Goal: Use online tool/utility: Utilize a website feature to perform a specific function

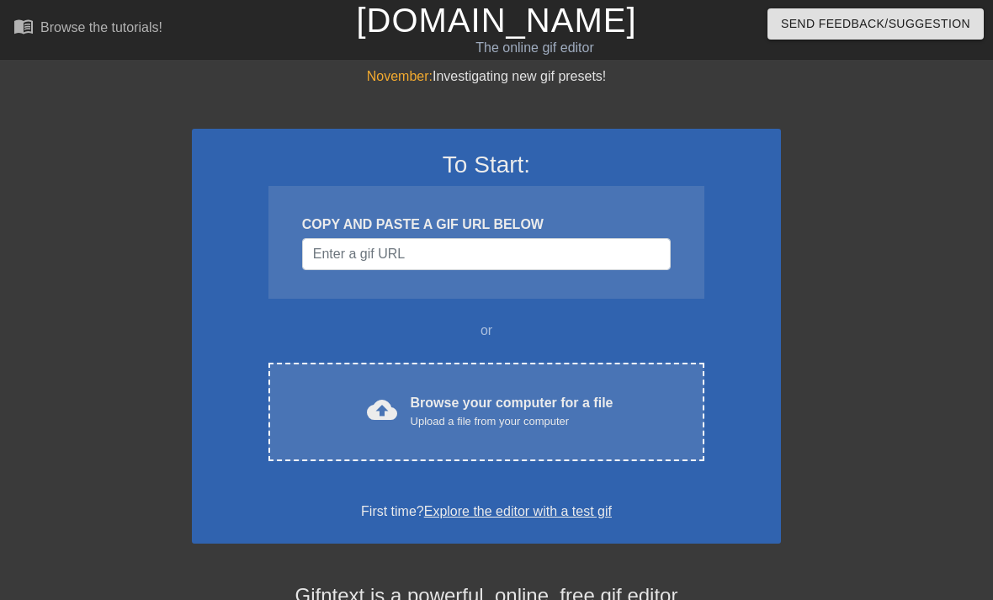
click at [461, 401] on div "Browse your computer for a file Upload a file from your computer" at bounding box center [512, 411] width 203 height 37
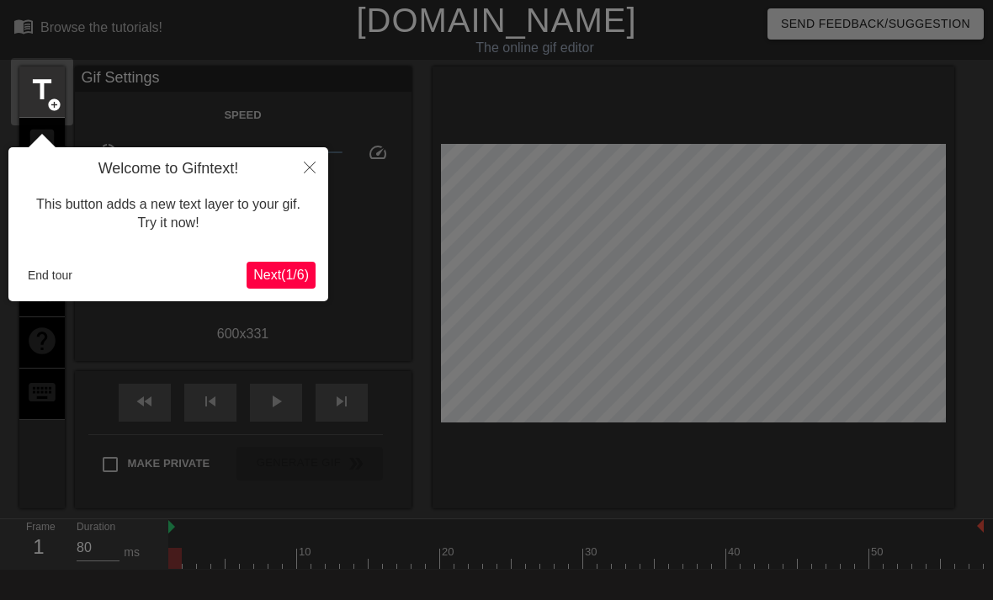
scroll to position [41, 0]
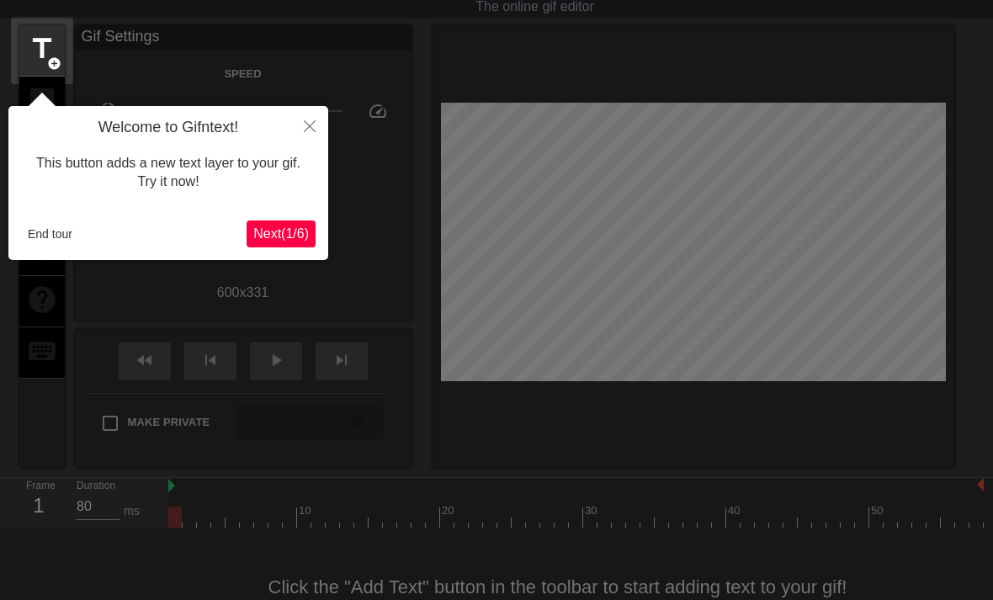
click at [285, 226] on span "Next ( 1 / 6 )" at bounding box center [281, 233] width 56 height 14
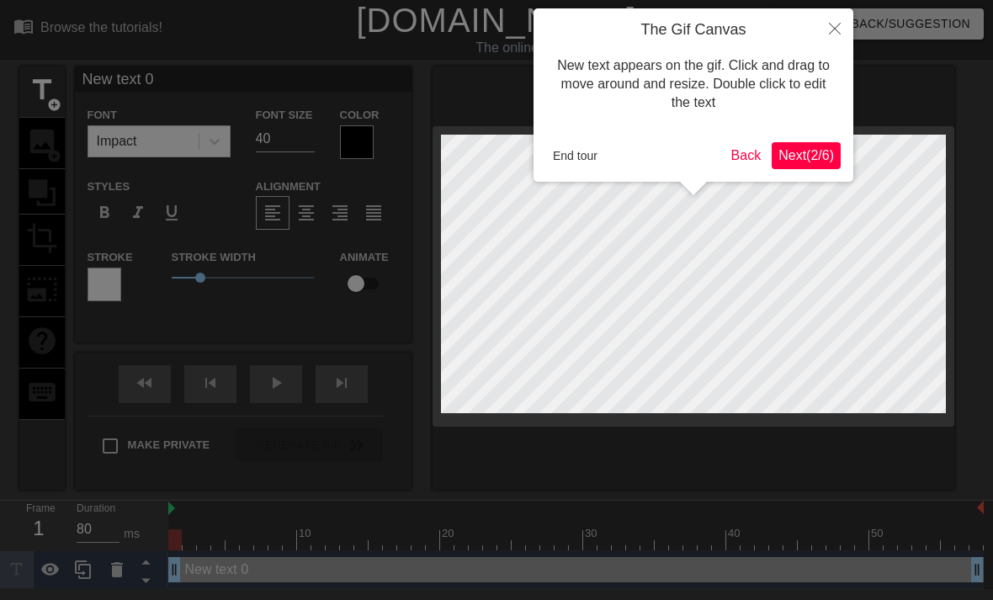
scroll to position [0, 0]
click at [807, 148] on span "Next ( 2 / 6 )" at bounding box center [807, 155] width 56 height 14
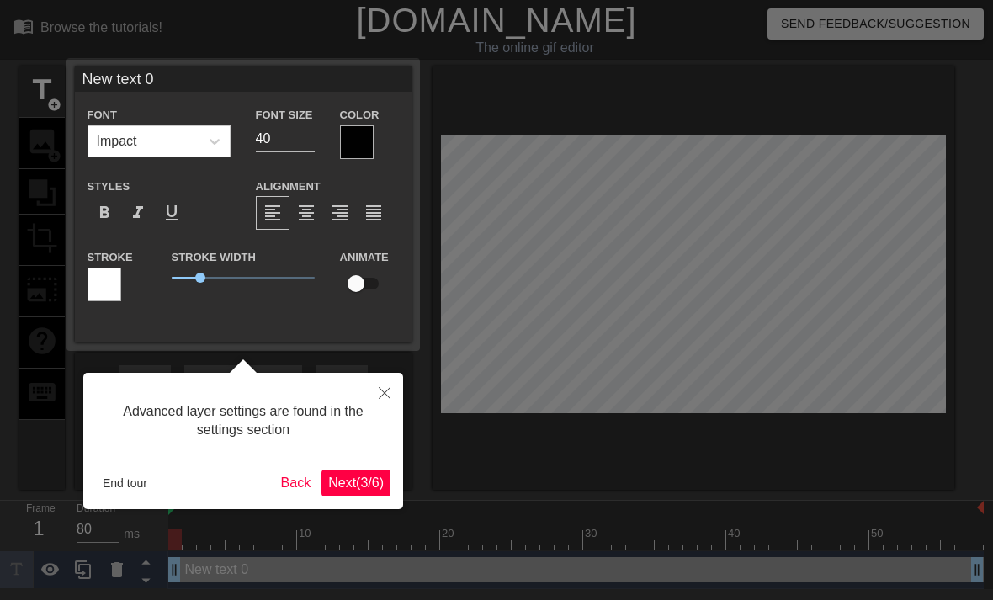
click at [357, 484] on span "Next ( 3 / 6 )" at bounding box center [356, 483] width 56 height 14
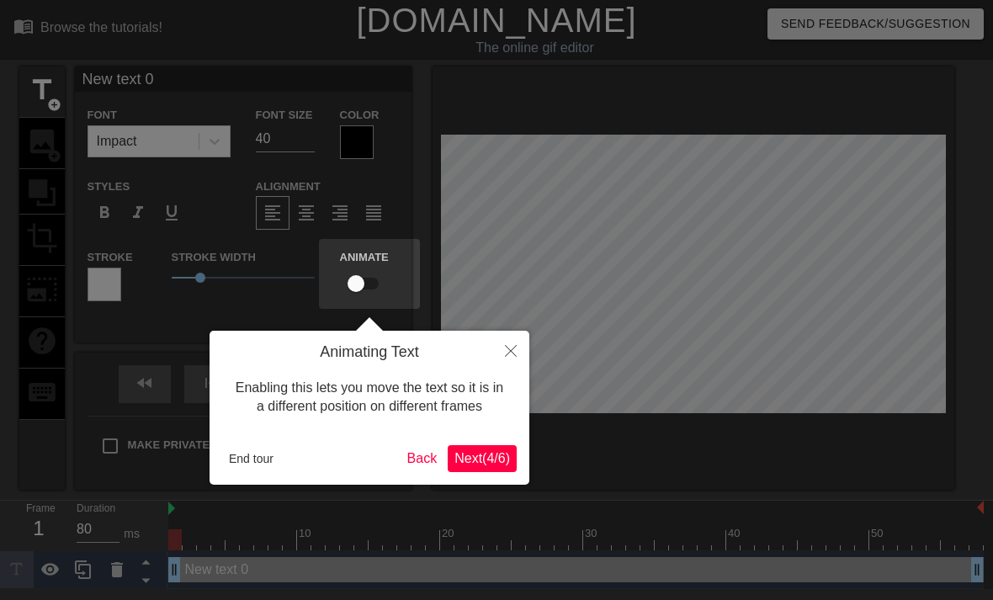
click at [479, 458] on span "Next ( 4 / 6 )" at bounding box center [483, 458] width 56 height 14
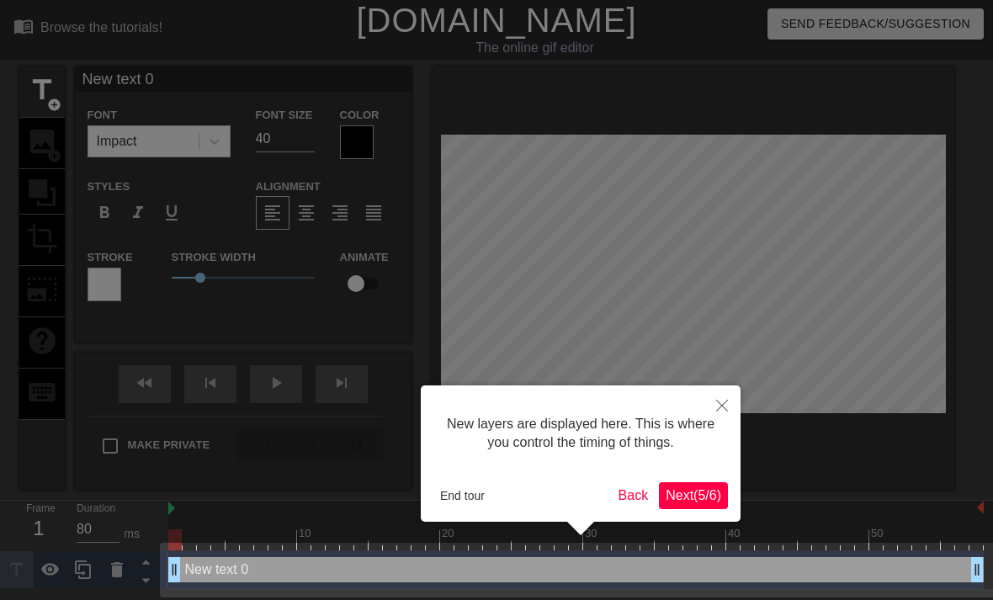
scroll to position [4, 0]
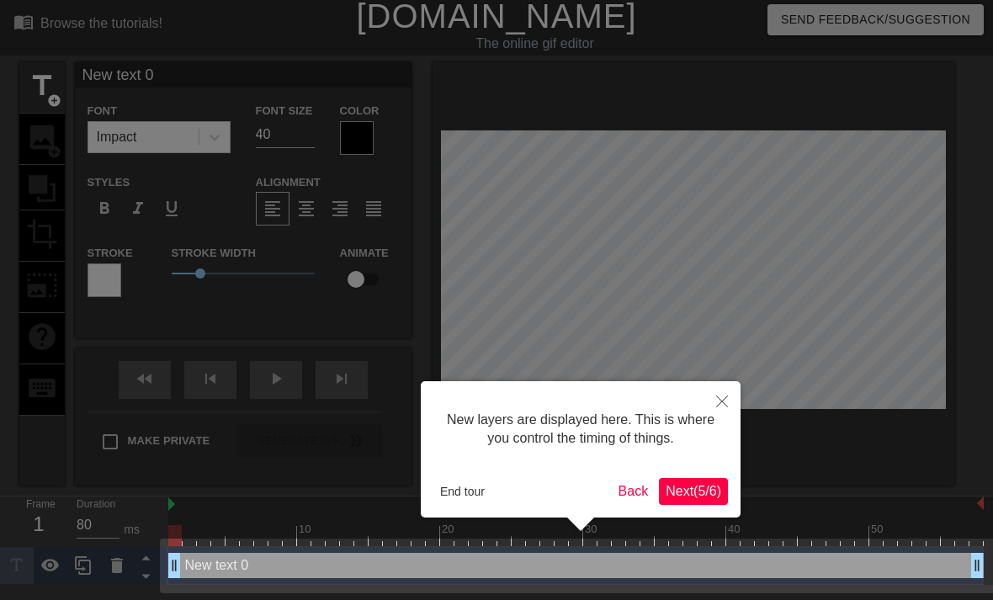
click at [706, 488] on span "Next ( 5 / 6 )" at bounding box center [694, 491] width 56 height 14
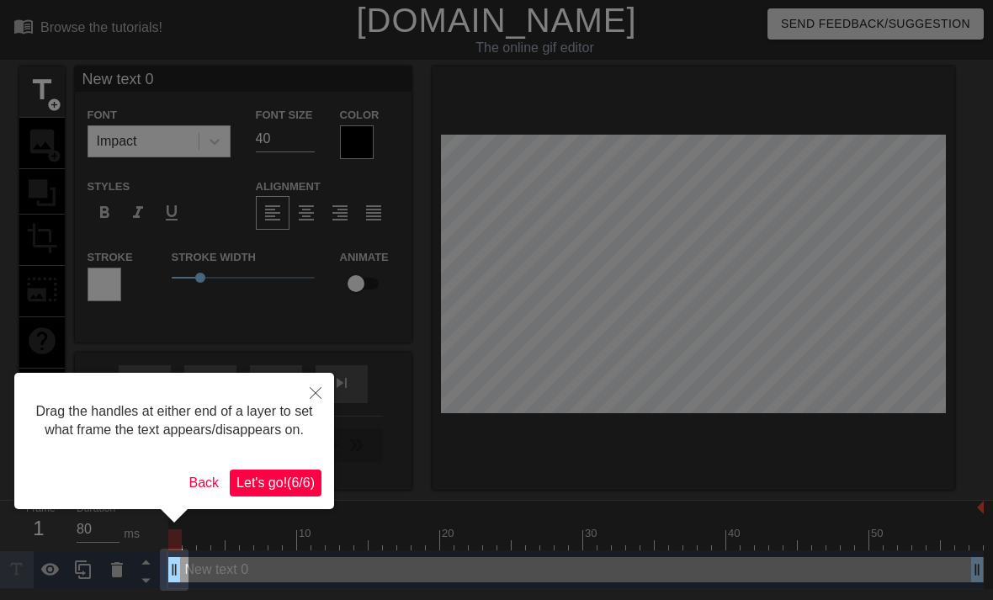
click at [290, 490] on span "Let's go! ( 6 / 6 )" at bounding box center [276, 483] width 78 height 14
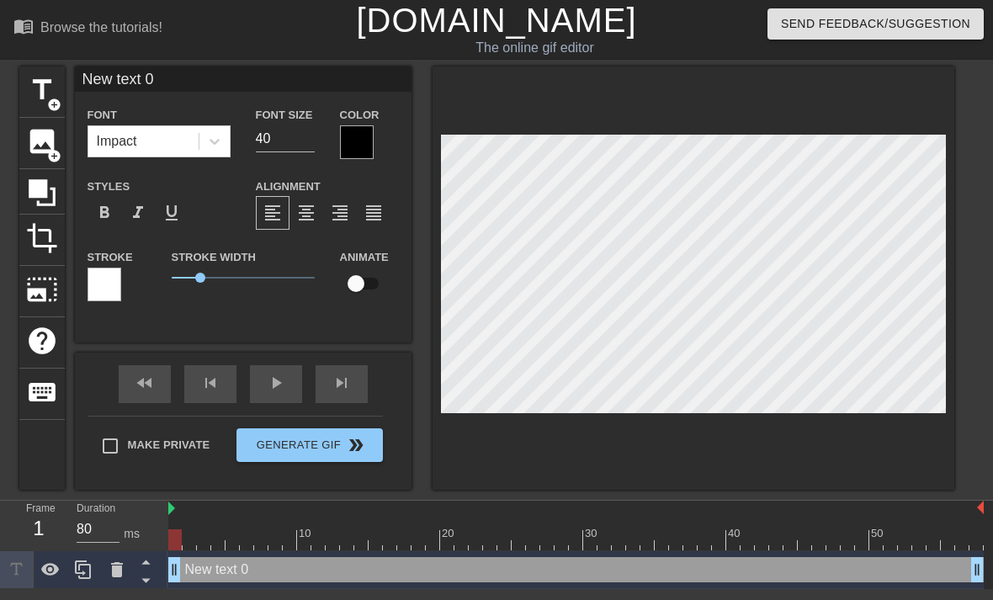
scroll to position [0, 3]
type textarea "New text 0"
type input "New text 0"
type textarea "New text 0"
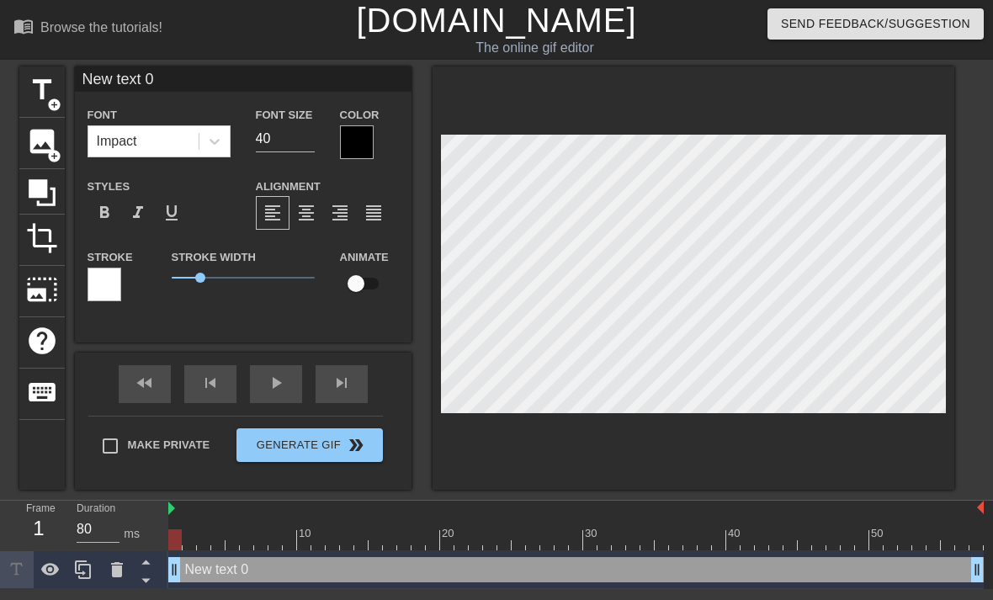
click at [797, 514] on div at bounding box center [576, 509] width 816 height 17
click at [812, 452] on div at bounding box center [694, 278] width 522 height 423
type input "Ne text 0"
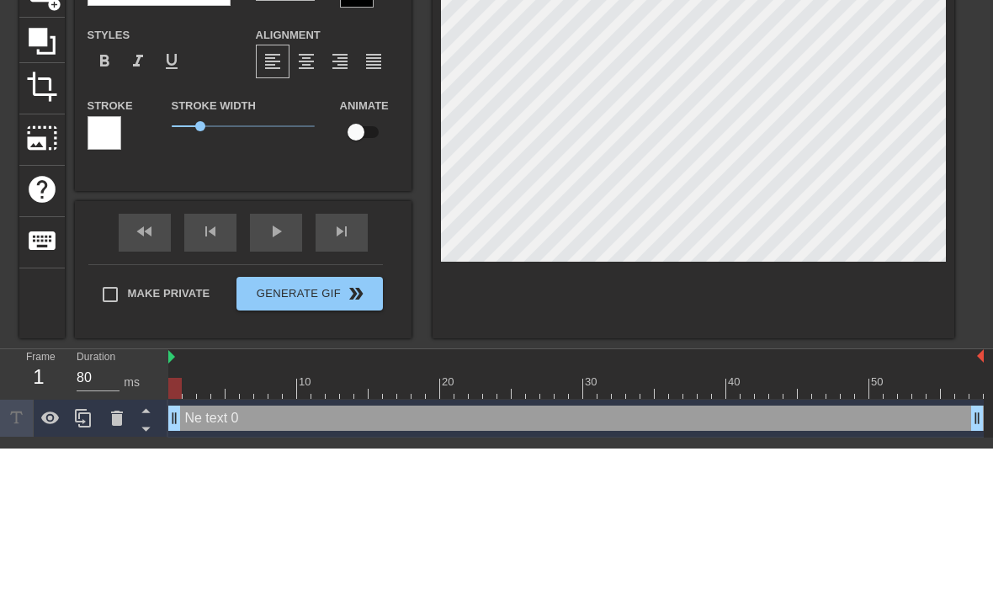
type textarea "N text 0"
type input "N text 0"
type textarea "text 0"
type input "text 0"
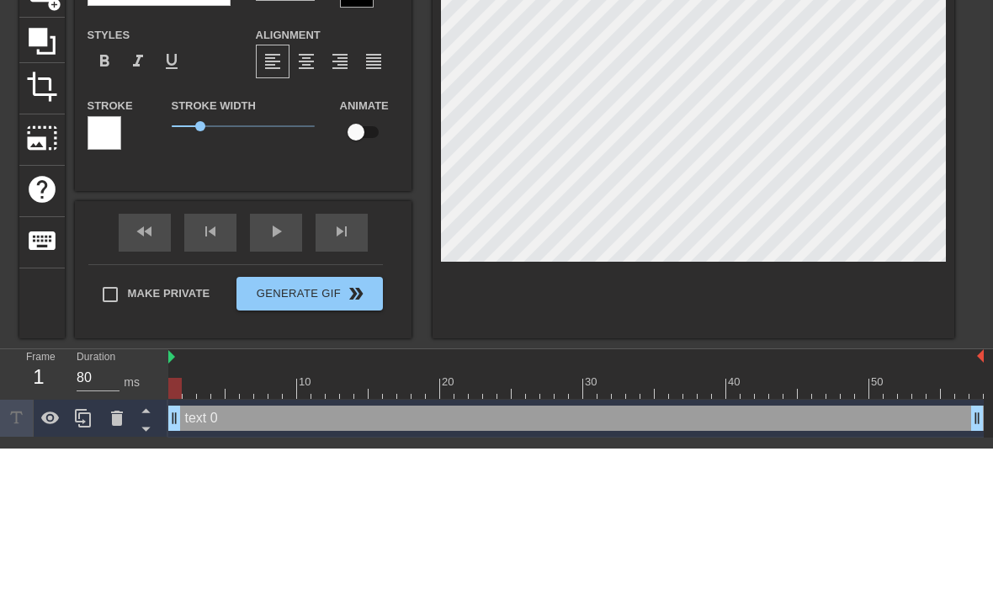
type textarea "text"
type input "text"
type textarea "text"
type input "text"
type textarea "tex"
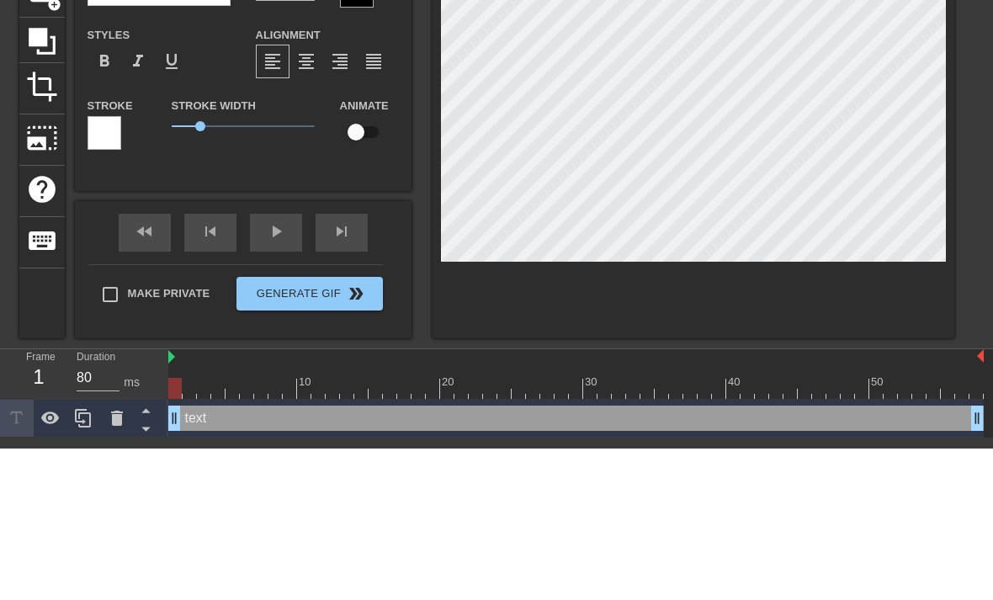
type input "tex"
type textarea "te"
type input "te"
type textarea "t"
type input "t"
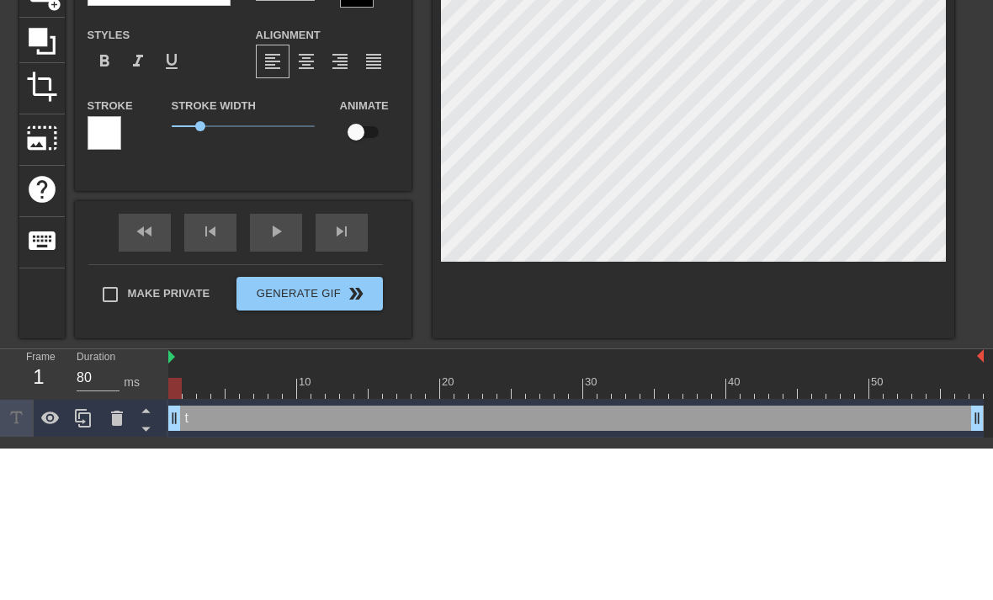
scroll to position [0, 0]
type input "b"
type textarea "br"
type input "br"
type textarea "brc"
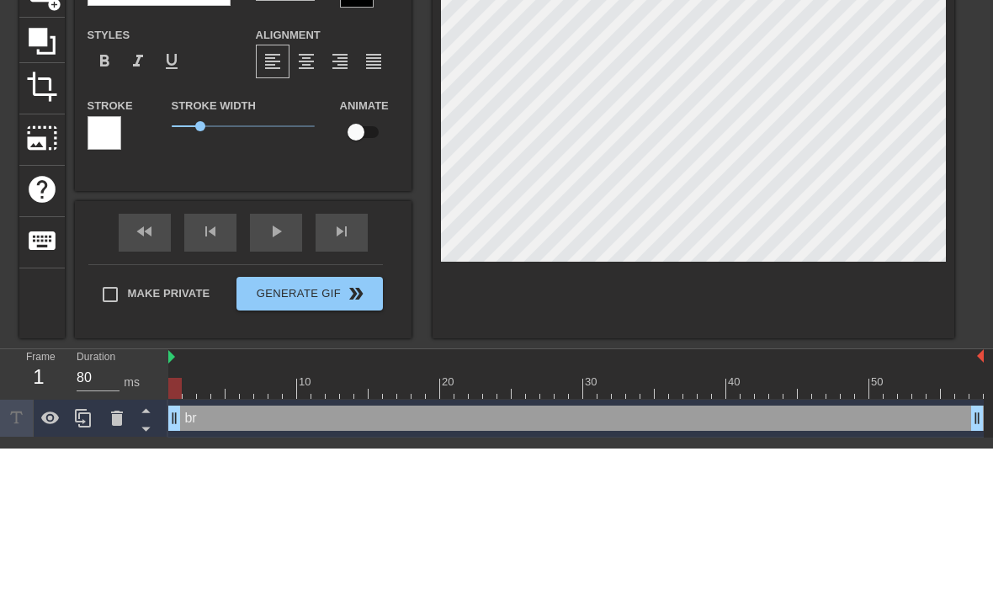
type input "brc"
type textarea "brca"
type input "brca"
type textarea "brcag"
type input "brcag"
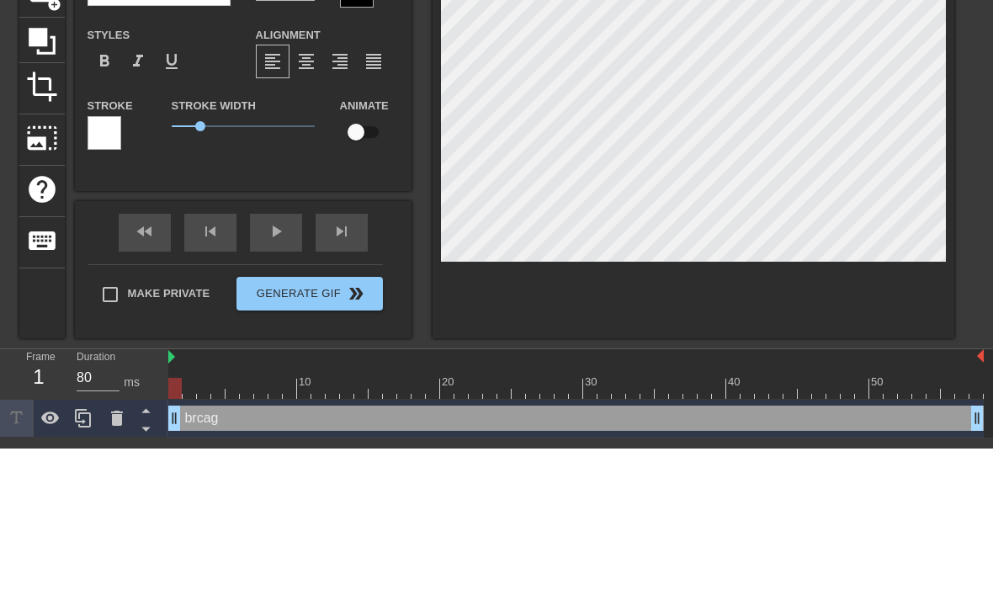
type textarea "brcagu"
type input "brcagum"
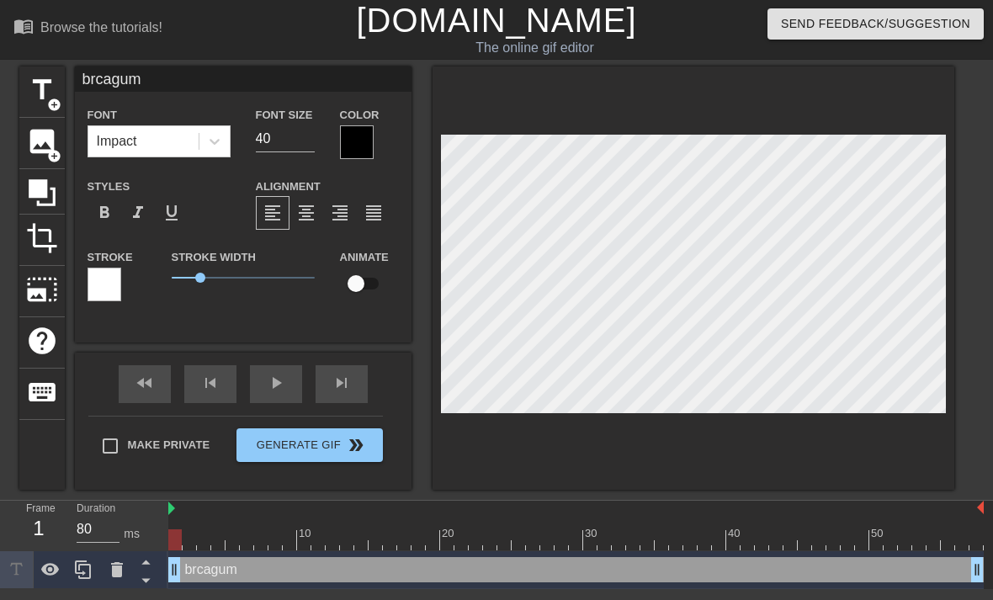
type textarea "brcagum"
click at [360, 136] on div at bounding box center [357, 142] width 34 height 34
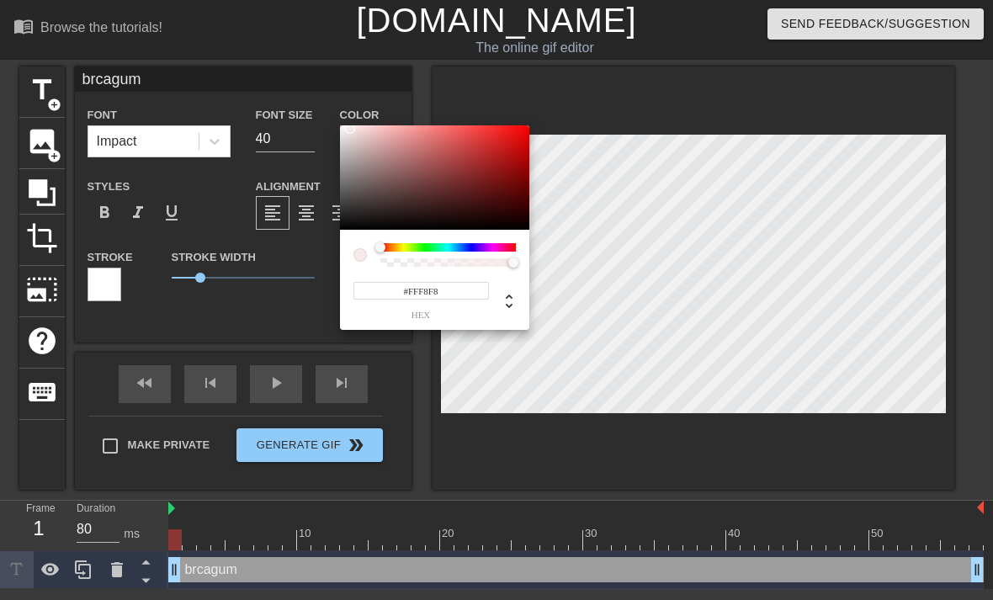
type input "#FFFFFF"
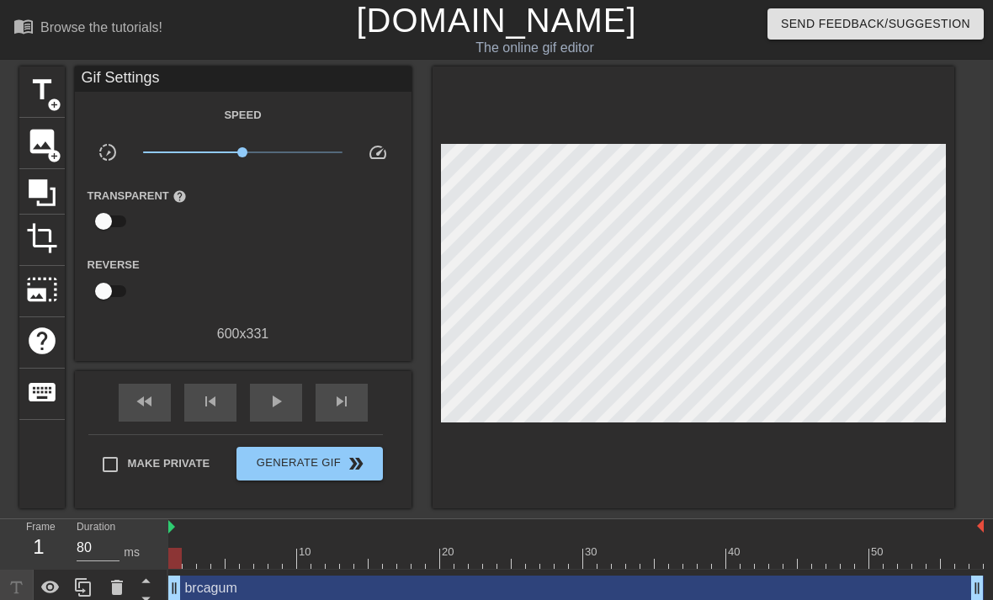
click at [105, 225] on input "checkbox" at bounding box center [104, 221] width 96 height 32
checkbox input "true"
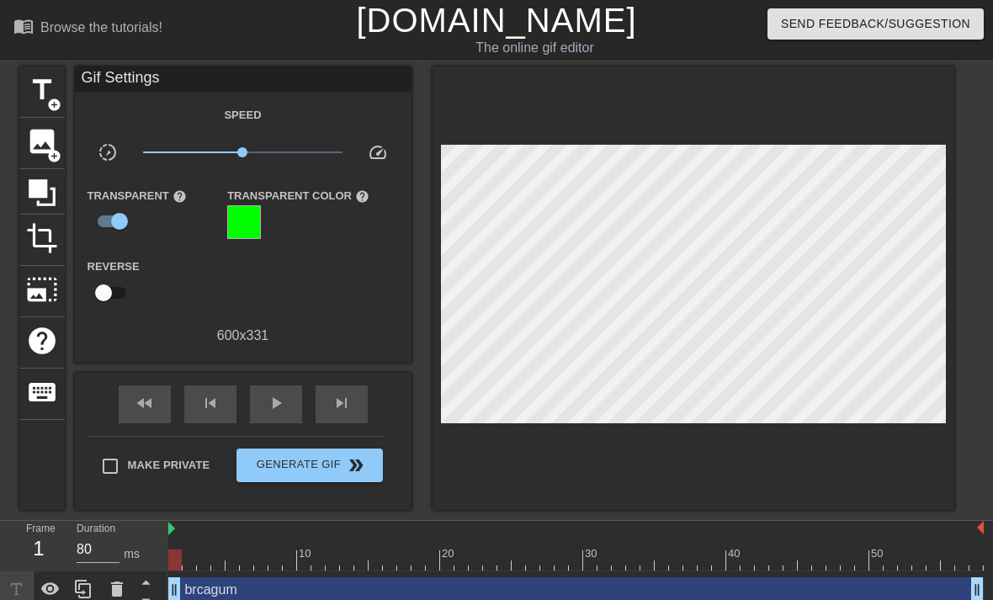
click at [117, 69] on div "Gif Settings" at bounding box center [243, 79] width 337 height 25
click at [96, 81] on div "Gif Settings" at bounding box center [243, 79] width 337 height 25
click at [122, 88] on div "Gif Settings" at bounding box center [243, 79] width 337 height 25
click at [120, 77] on div "Gif Settings" at bounding box center [243, 79] width 337 height 25
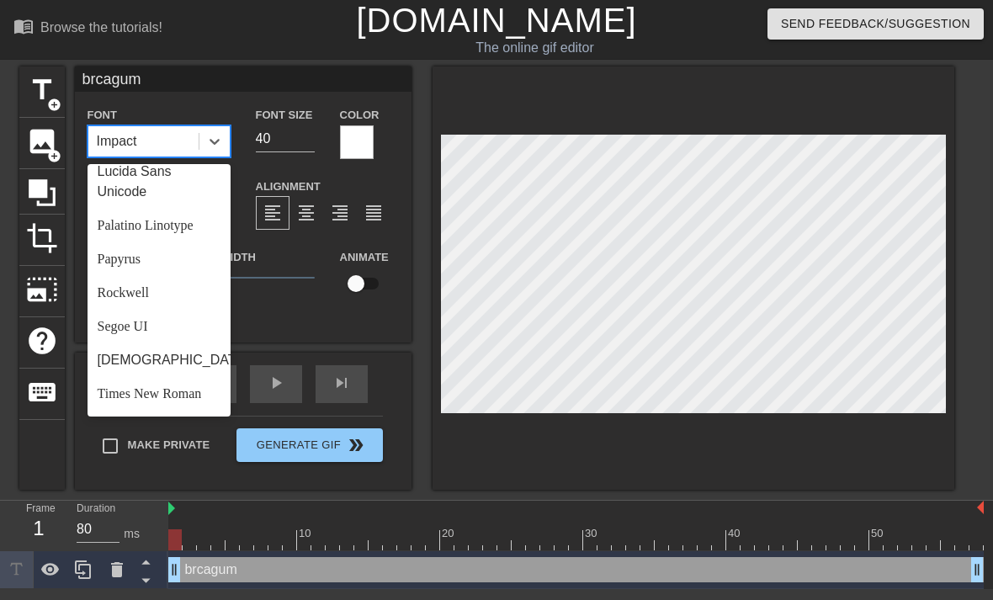
scroll to position [507, 0]
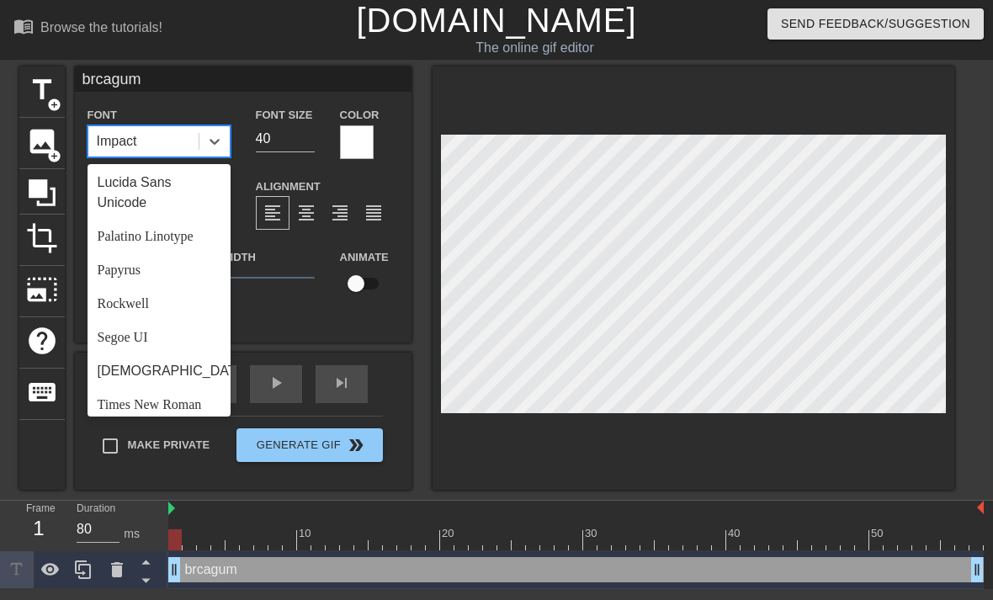
click at [183, 243] on div "Palatino Linotype" at bounding box center [159, 237] width 143 height 34
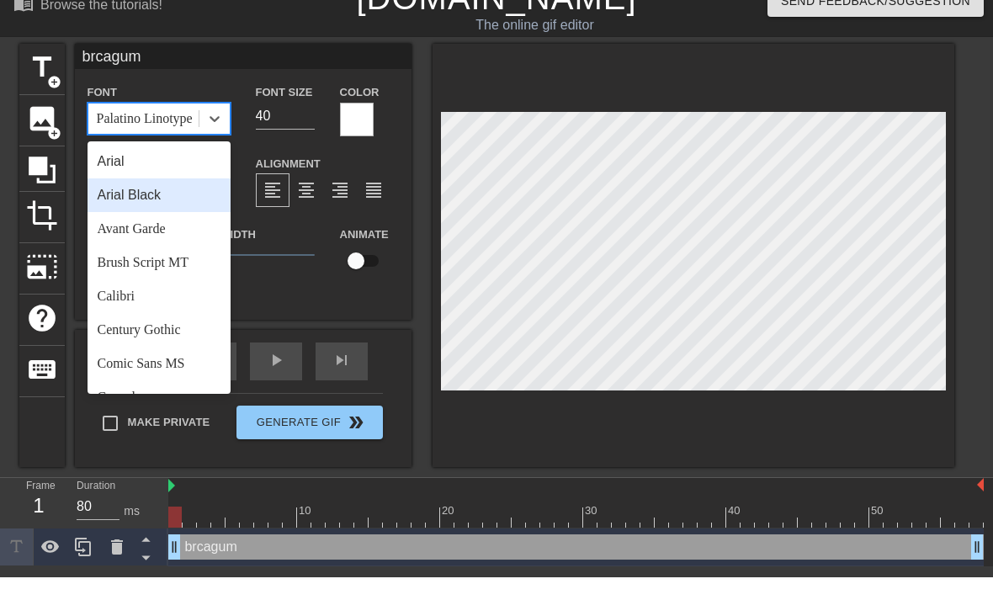
click at [186, 202] on div "Arial Black" at bounding box center [159, 218] width 143 height 34
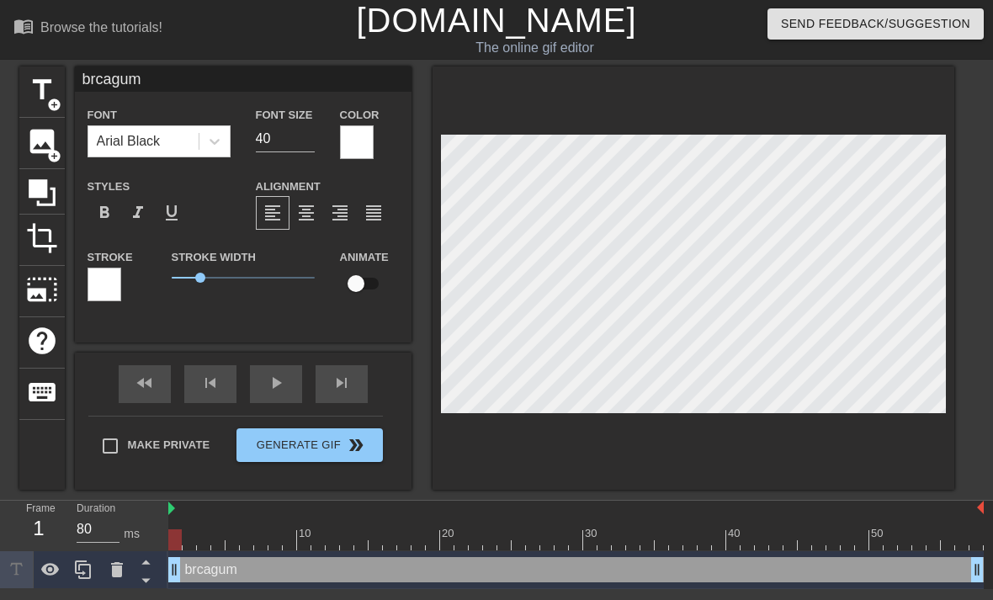
click at [276, 135] on input "40" at bounding box center [285, 138] width 59 height 27
type input "4"
click at [273, 150] on input "2" at bounding box center [285, 138] width 59 height 27
type input "20"
click at [290, 145] on input "20" at bounding box center [285, 138] width 59 height 27
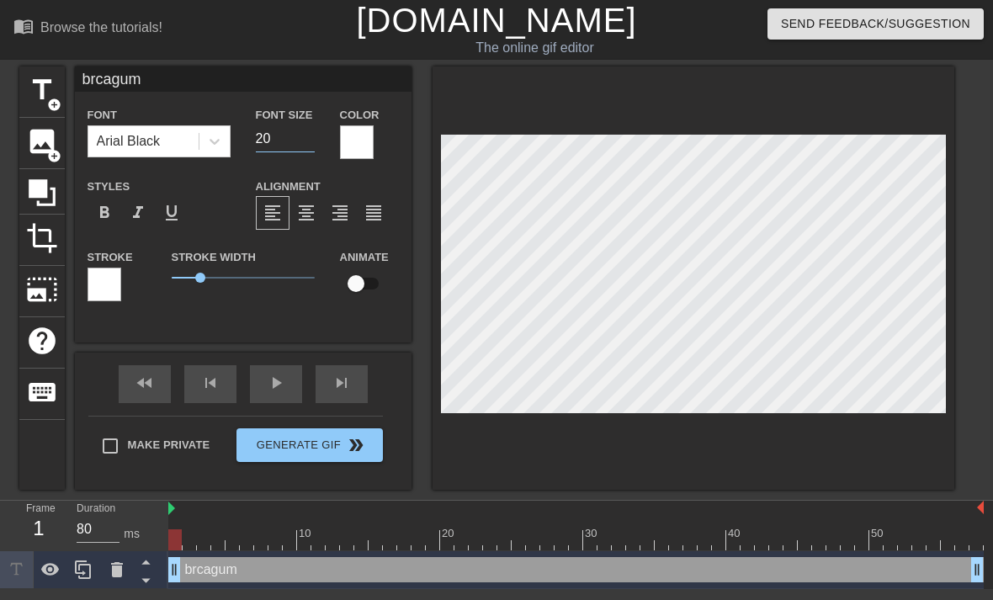
type input "2"
type input "10"
click at [684, 464] on div at bounding box center [694, 278] width 522 height 423
click at [291, 146] on input "10" at bounding box center [285, 138] width 59 height 27
type input "1"
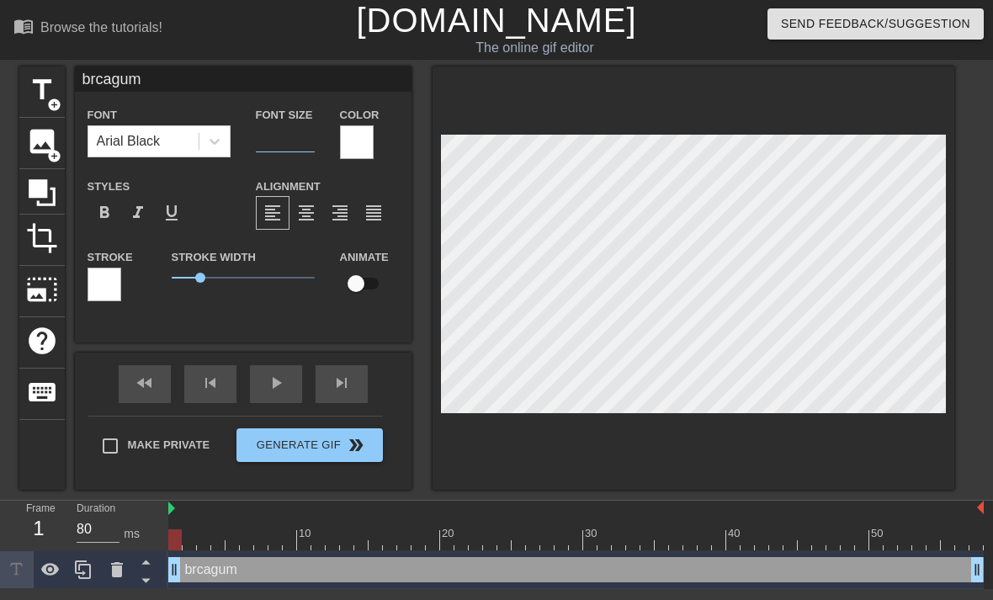
type input "5"
click at [800, 478] on div at bounding box center [694, 278] width 522 height 423
click at [289, 144] on input "5" at bounding box center [285, 138] width 59 height 27
type input "8"
click at [795, 464] on div at bounding box center [694, 278] width 522 height 423
